Goal: Information Seeking & Learning: Learn about a topic

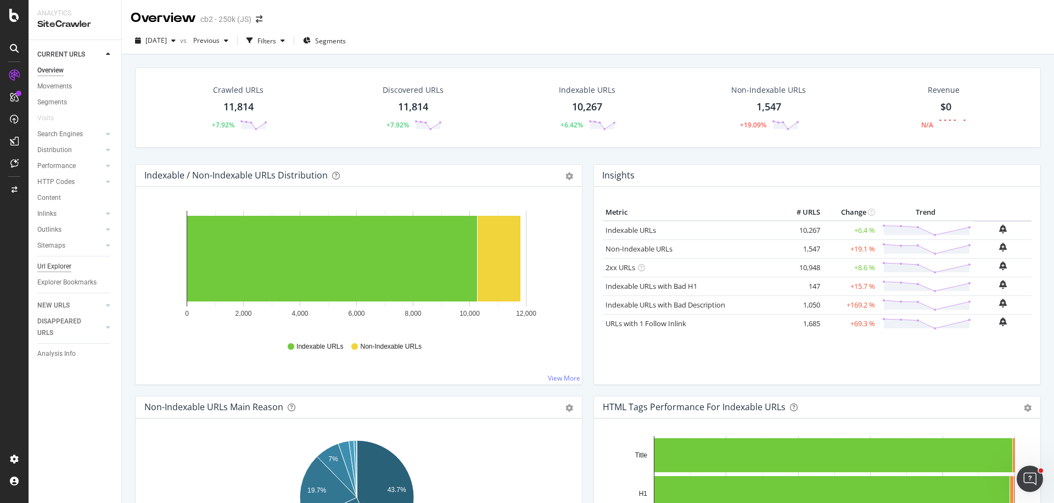
click at [65, 265] on div "Url Explorer" at bounding box center [54, 267] width 34 height 12
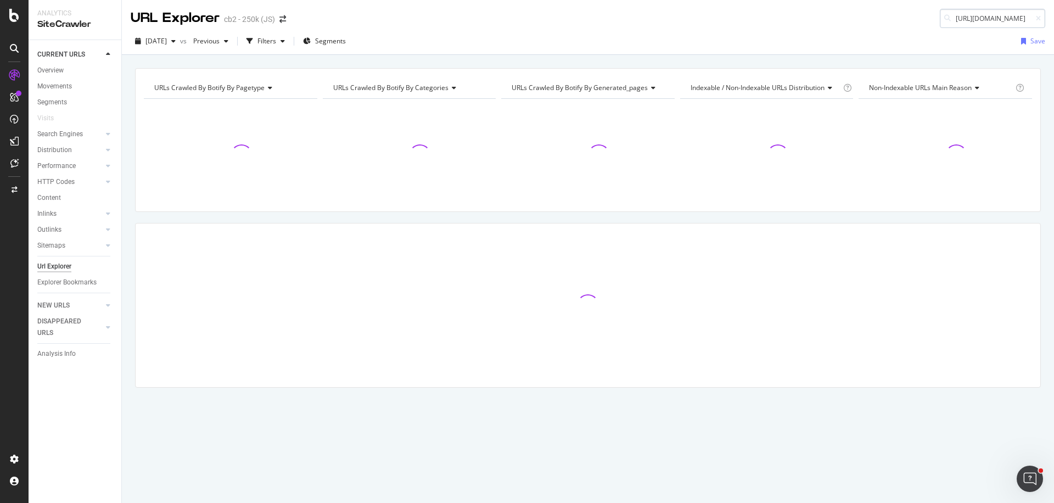
scroll to position [0, 70]
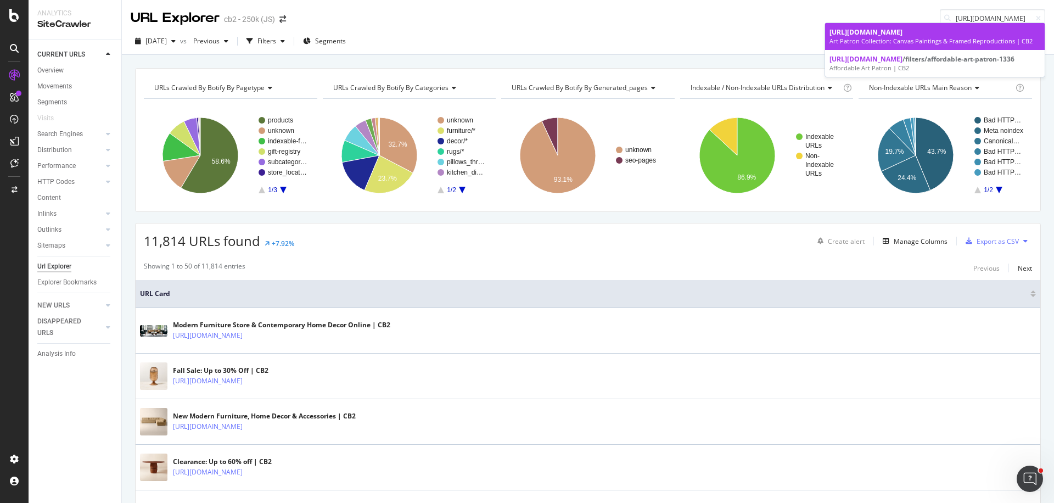
type input "[URL][DOMAIN_NAME]"
click at [910, 37] on div "Art Patron Collection: Canvas Paintings & Framed Reproductions | CB2" at bounding box center [935, 41] width 211 height 9
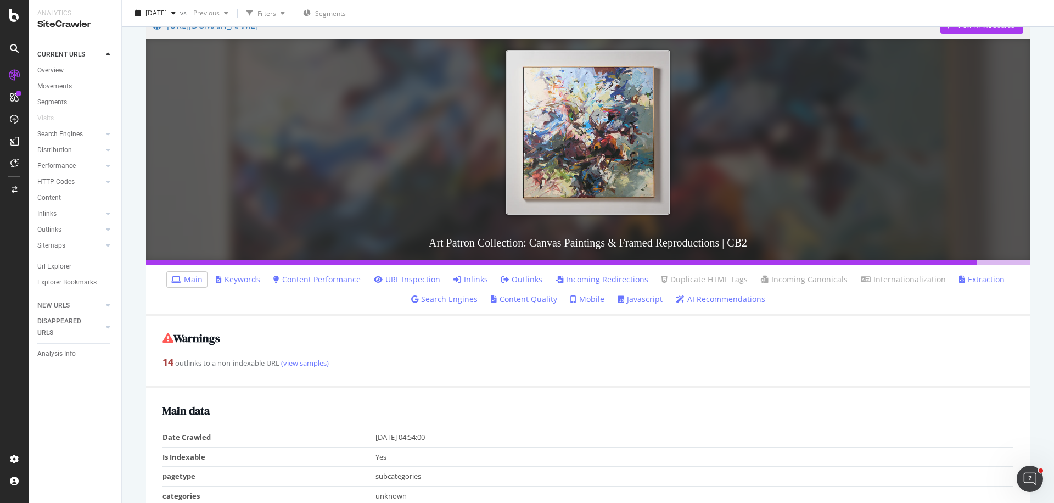
scroll to position [172, 0]
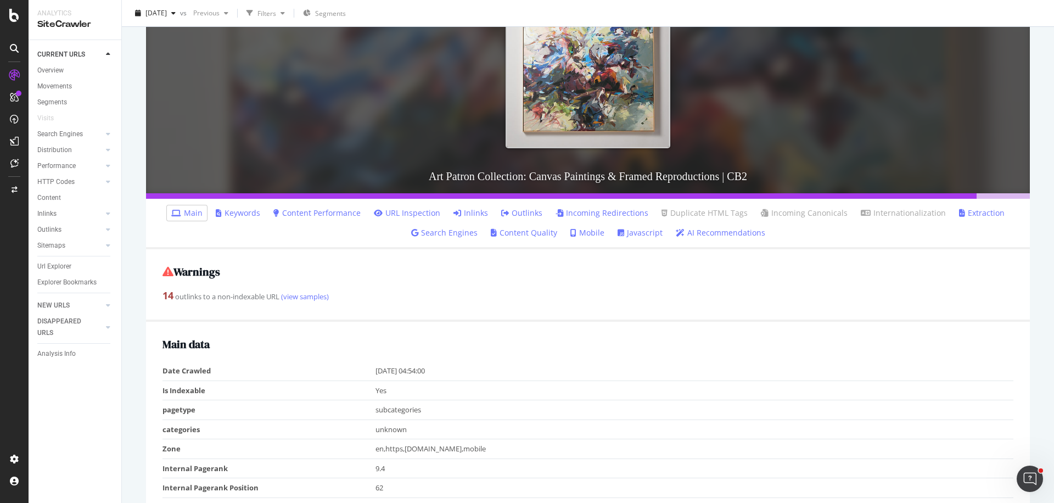
click at [477, 215] on link "Inlinks" at bounding box center [471, 213] width 35 height 11
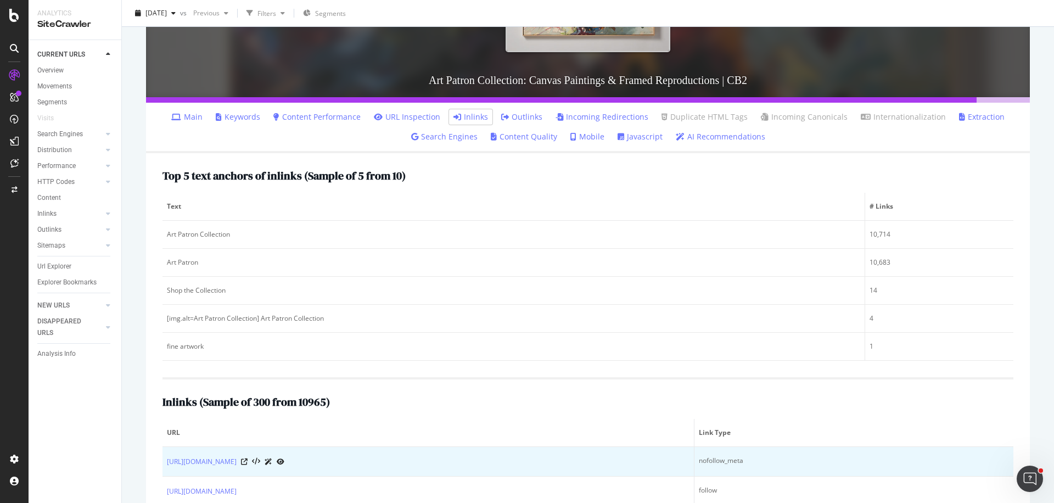
scroll to position [246, 0]
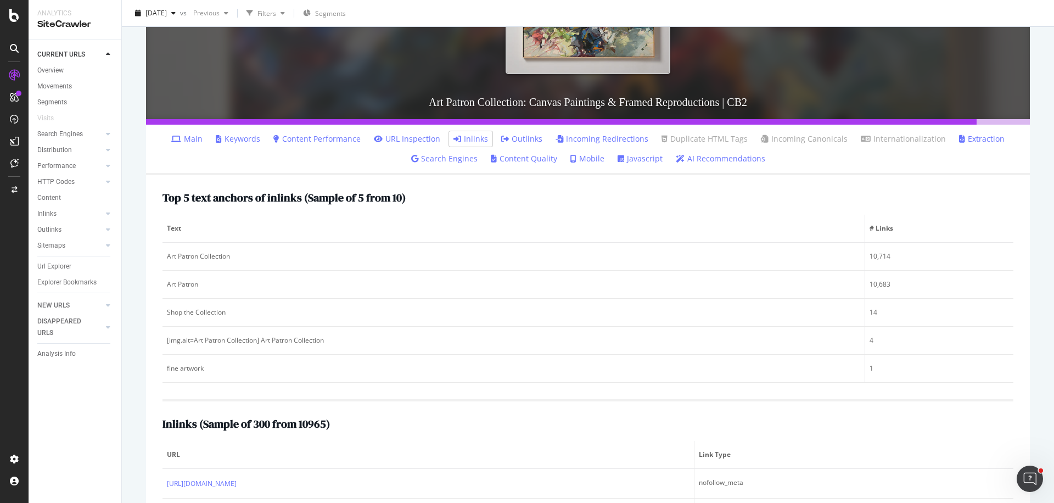
click at [469, 143] on link "Inlinks" at bounding box center [471, 138] width 35 height 11
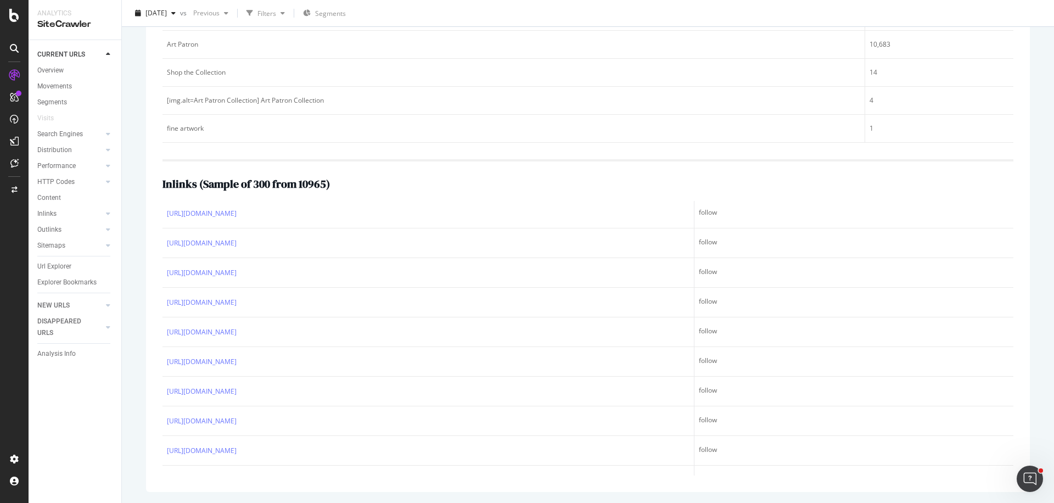
scroll to position [953, 0]
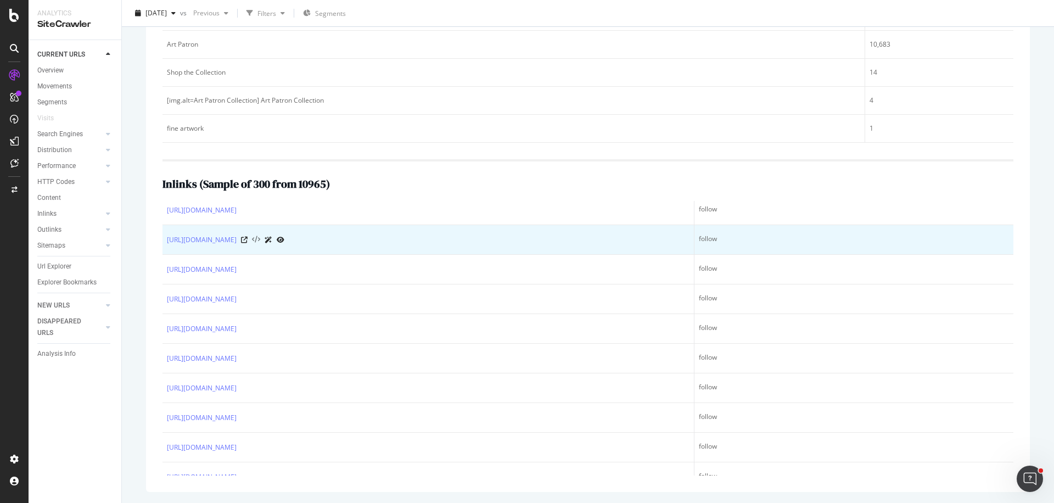
click at [260, 240] on icon at bounding box center [256, 240] width 8 height 8
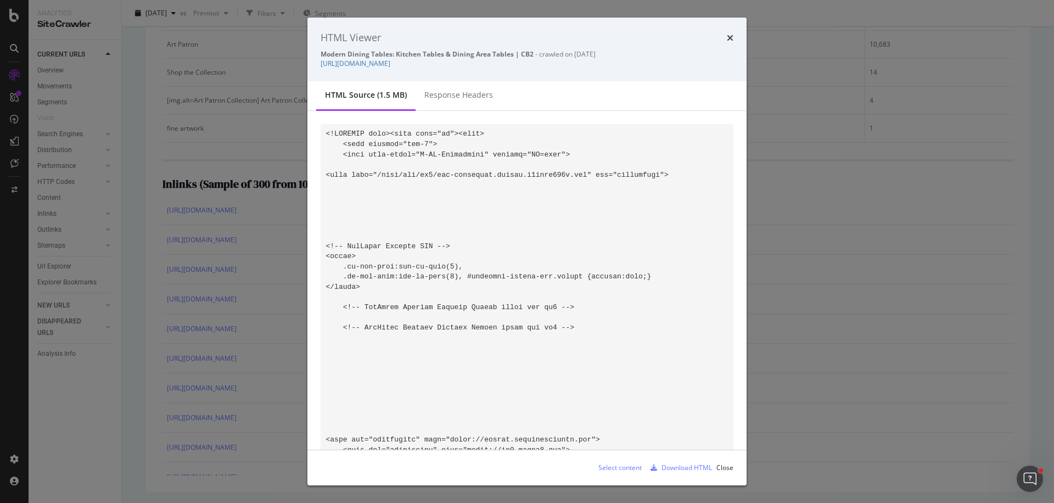
scroll to position [0, 0]
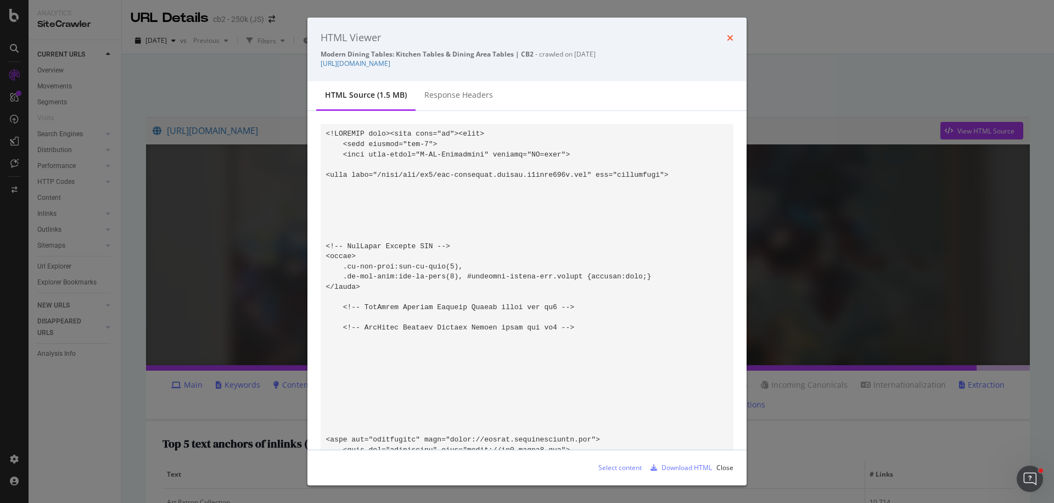
click at [728, 35] on icon "times" at bounding box center [730, 37] width 7 height 9
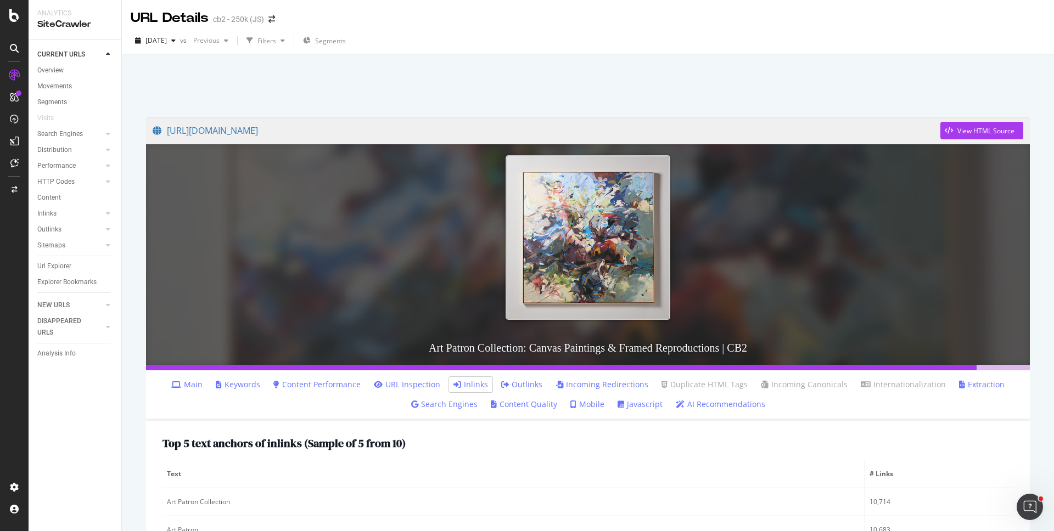
click at [383, 88] on div at bounding box center [588, 82] width 906 height 47
click at [512, 383] on link "Outlinks" at bounding box center [521, 384] width 41 height 11
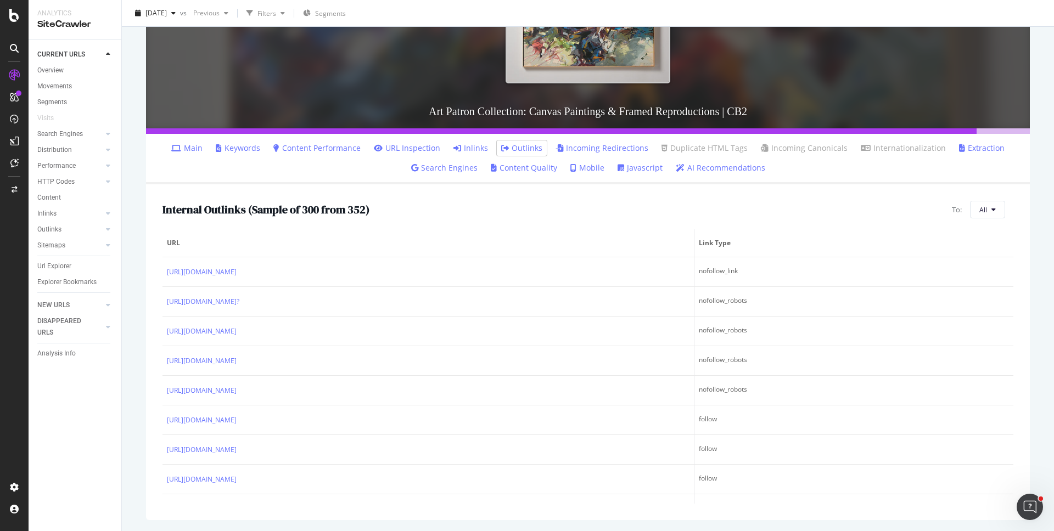
click at [475, 150] on link "Inlinks" at bounding box center [471, 148] width 35 height 11
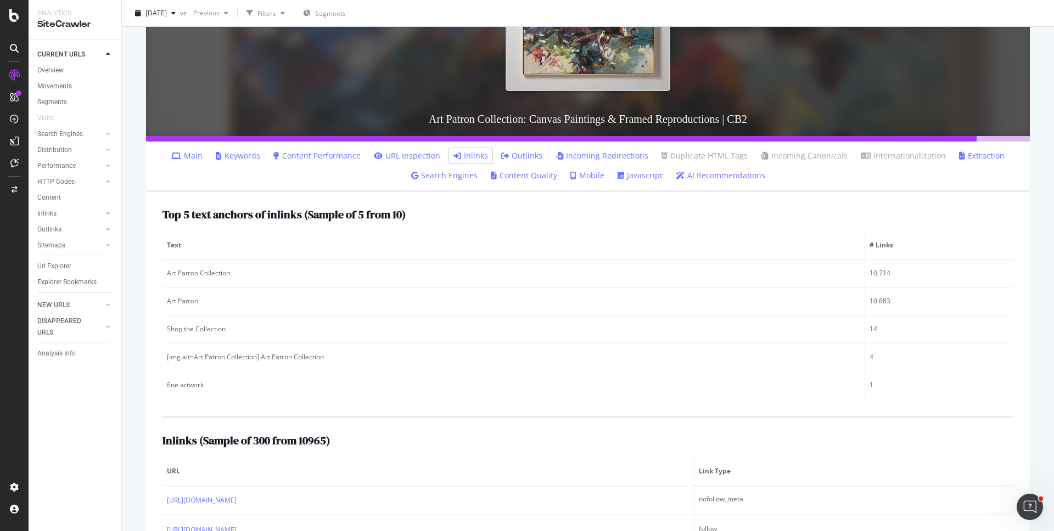
scroll to position [266, 0]
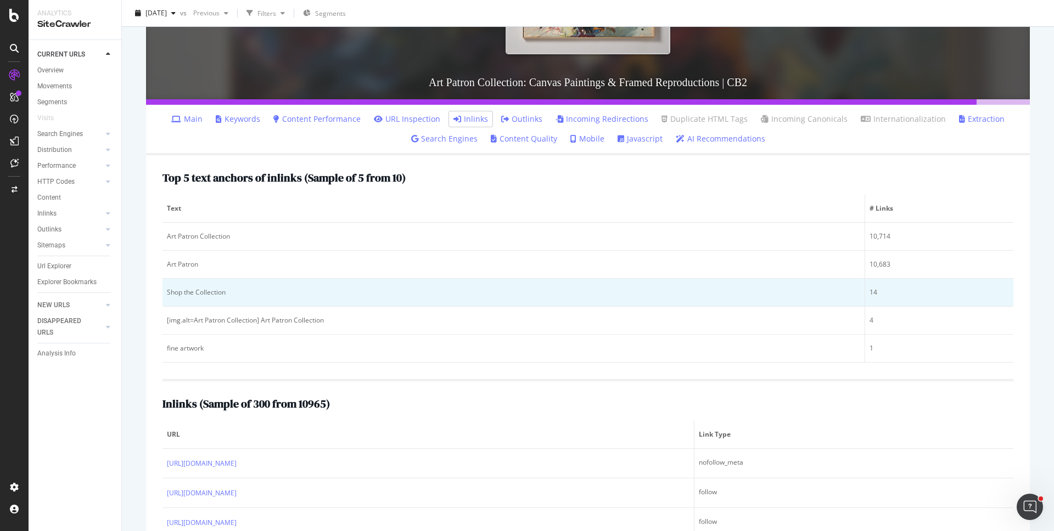
click at [236, 292] on div "Shop the Collection" at bounding box center [513, 293] width 693 height 10
click at [199, 292] on div "Shop the Collection" at bounding box center [513, 293] width 693 height 10
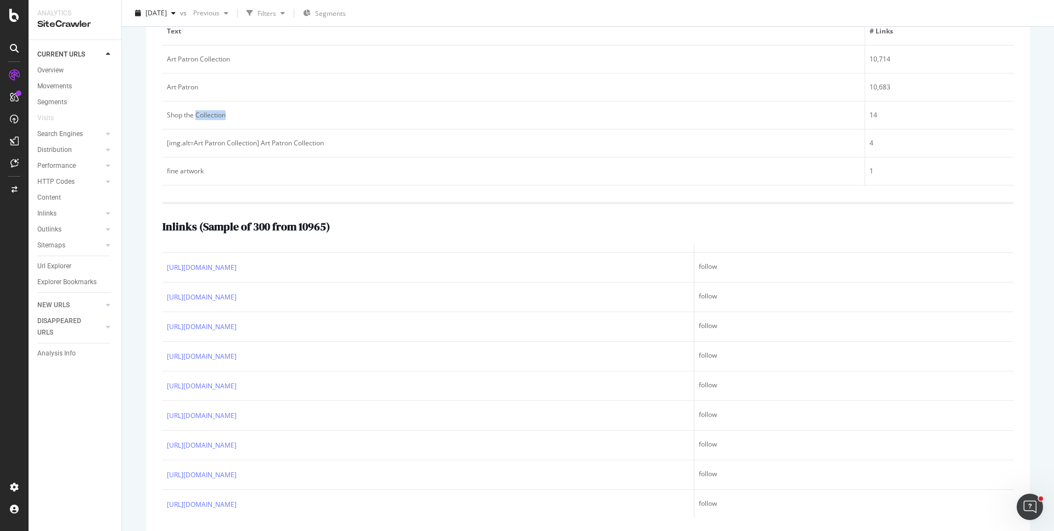
scroll to position [2006, 0]
